Goal: Task Accomplishment & Management: Manage account settings

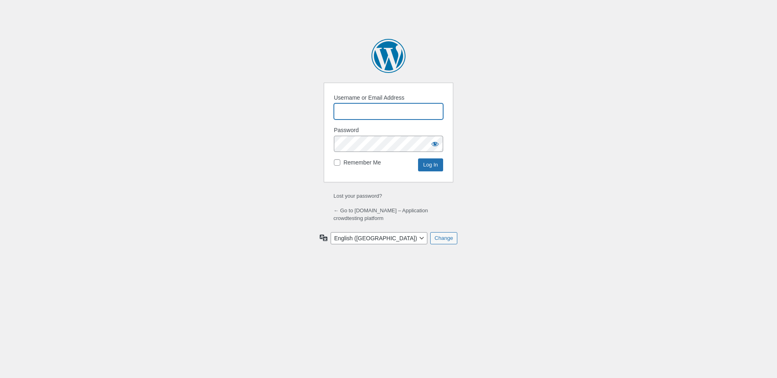
click at [392, 115] on input "Username or Email Address" at bounding box center [388, 111] width 109 height 16
click at [560, 136] on body "Log In Powered by WordPress Username or Email Address Password Enter something …" at bounding box center [388, 189] width 777 height 378
